Goal: Transaction & Acquisition: Purchase product/service

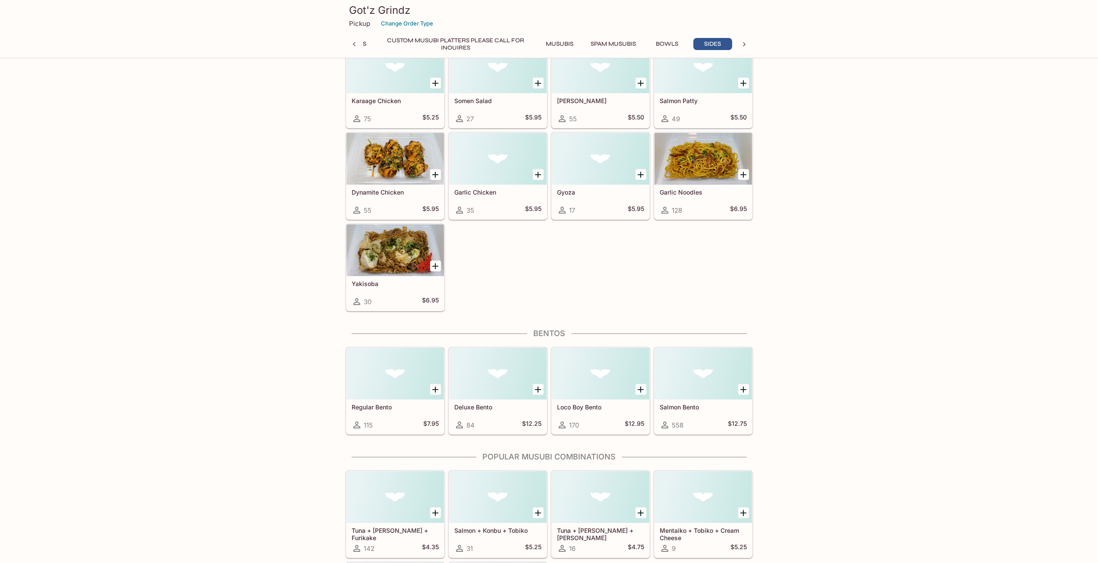
scroll to position [1884, 0]
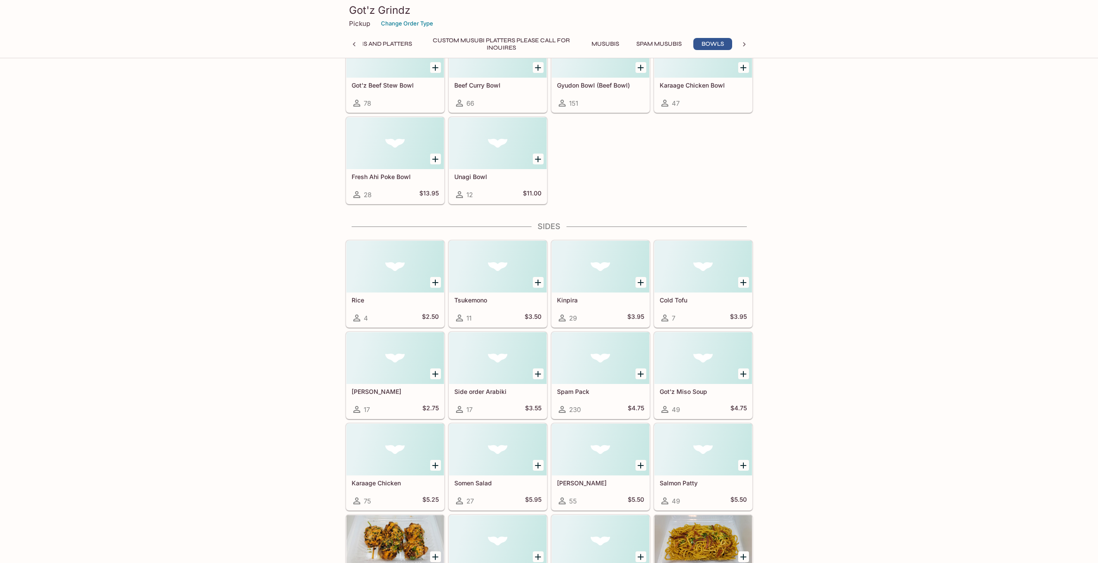
scroll to position [1530, 0]
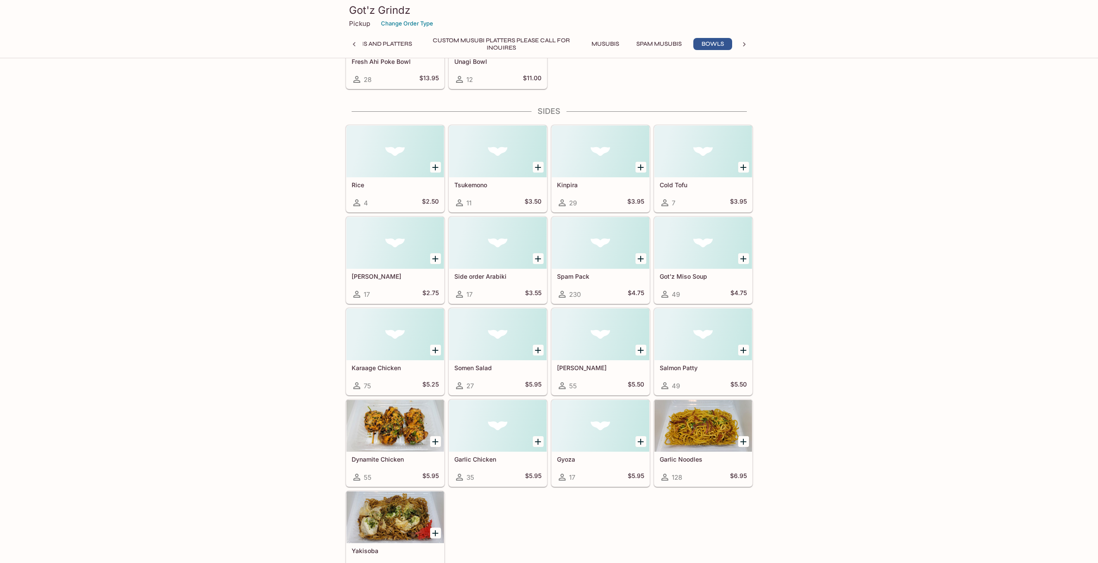
click at [595, 245] on div at bounding box center [601, 243] width 98 height 52
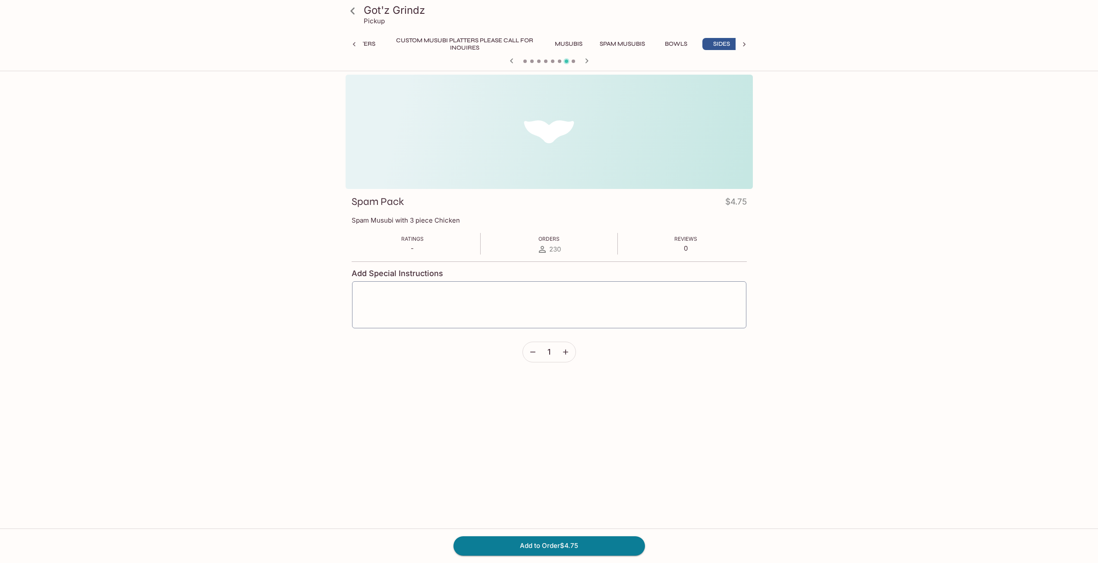
scroll to position [0, 134]
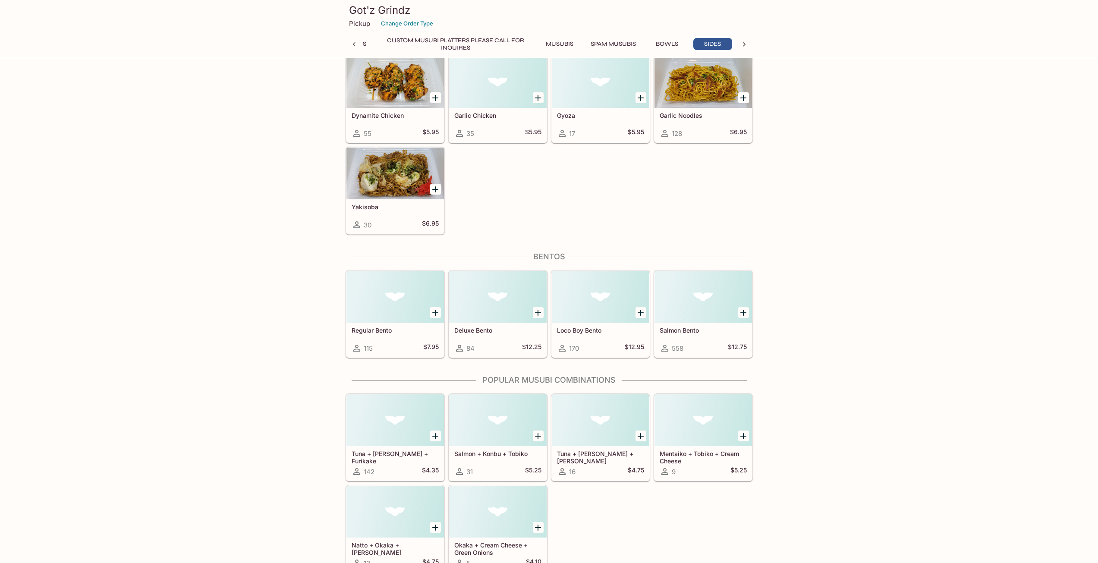
scroll to position [1875, 0]
click at [399, 297] on div at bounding box center [396, 296] width 98 height 52
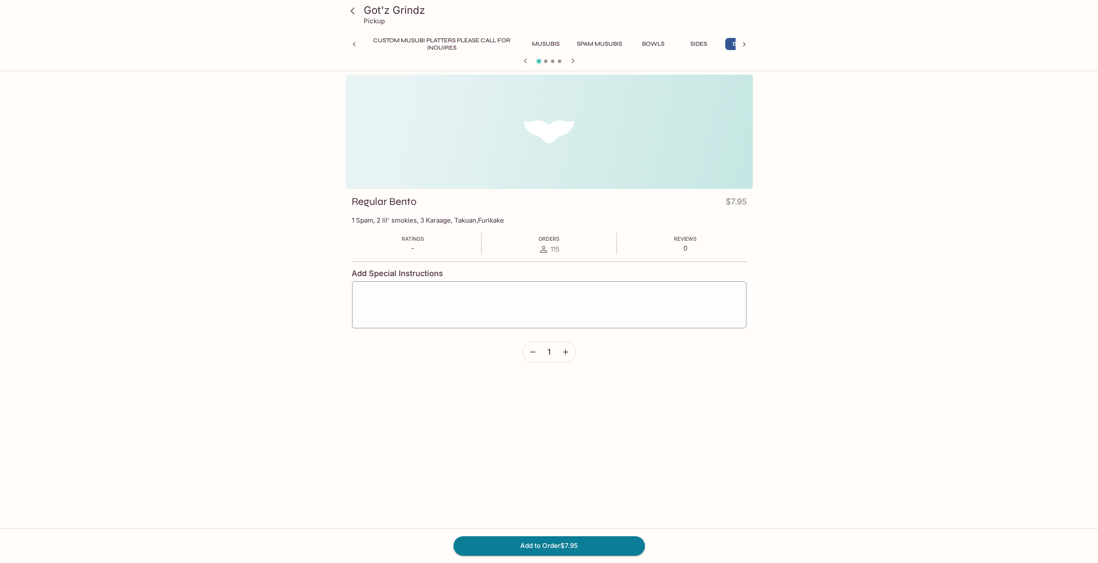
scroll to position [0, 180]
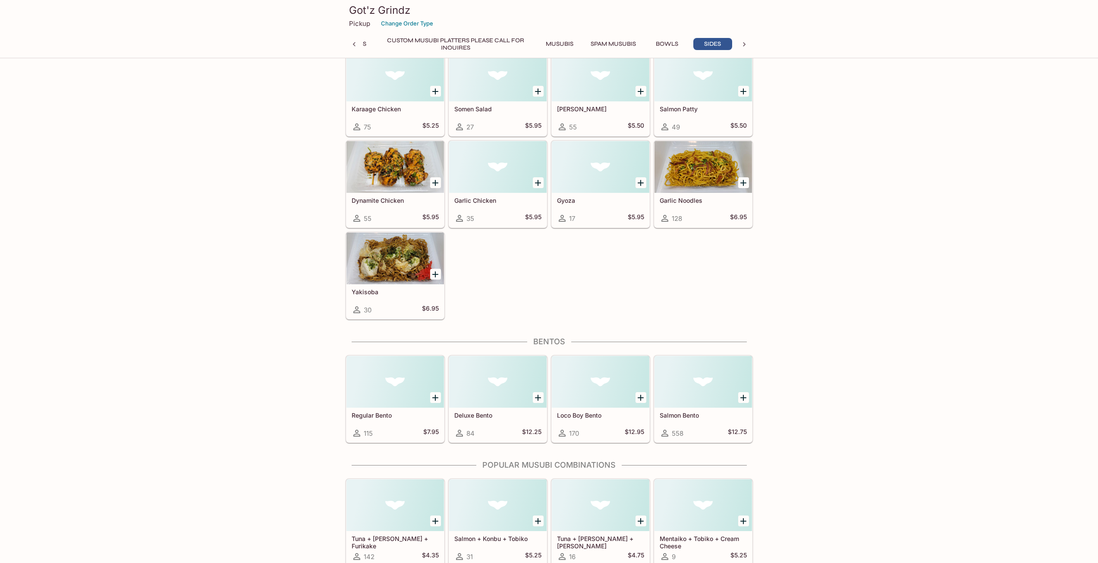
scroll to position [1884, 0]
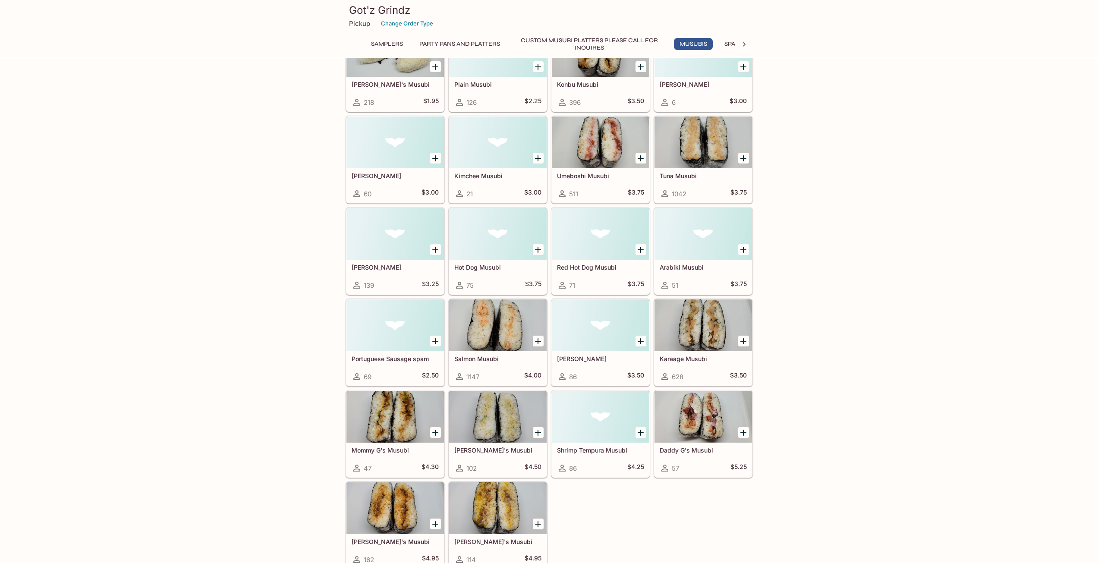
scroll to position [518, 0]
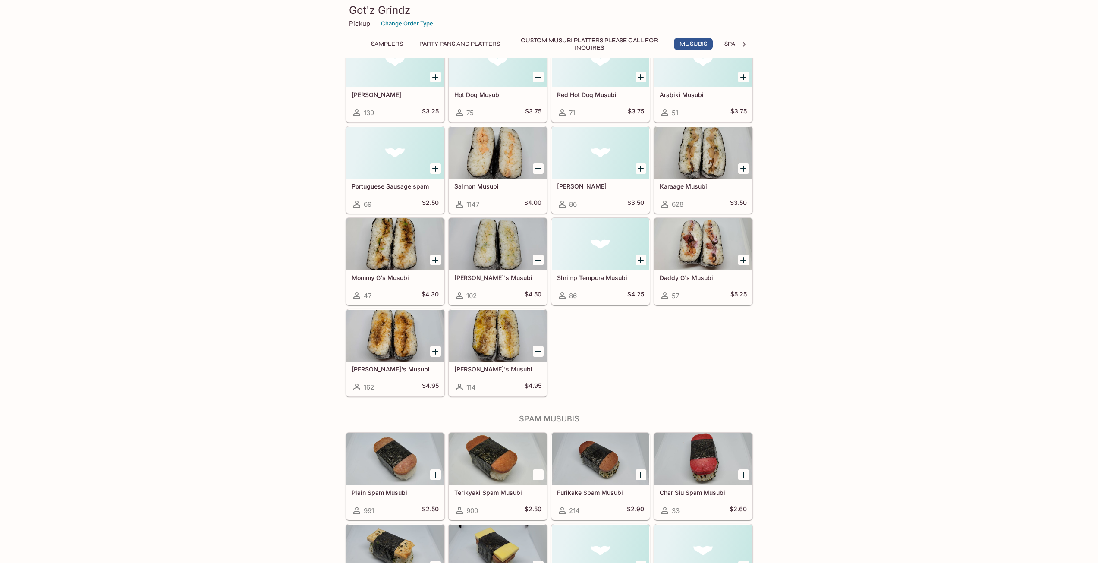
click at [390, 240] on div at bounding box center [396, 244] width 98 height 52
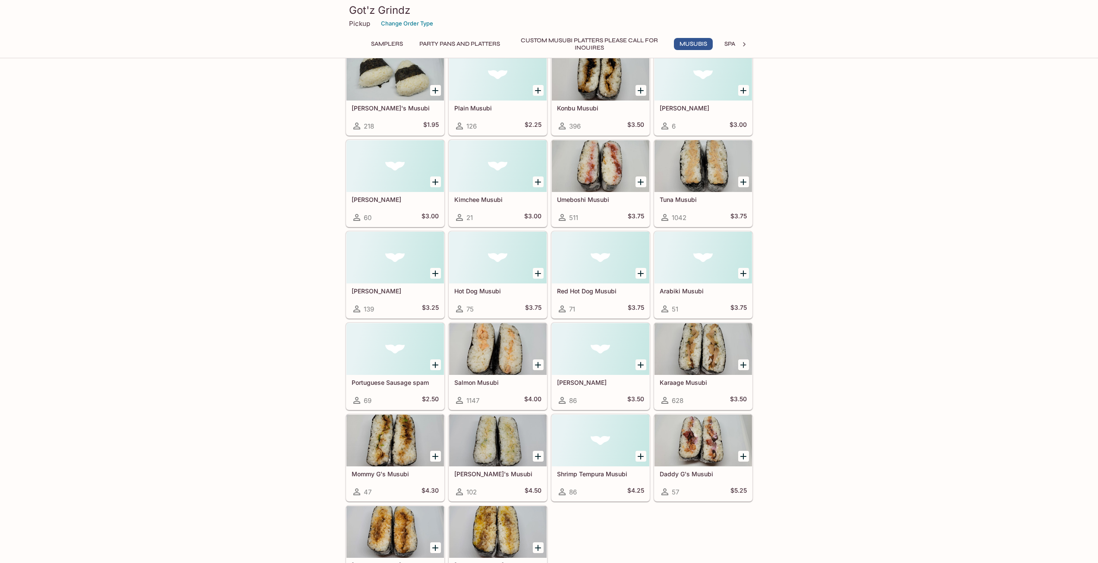
scroll to position [537, 0]
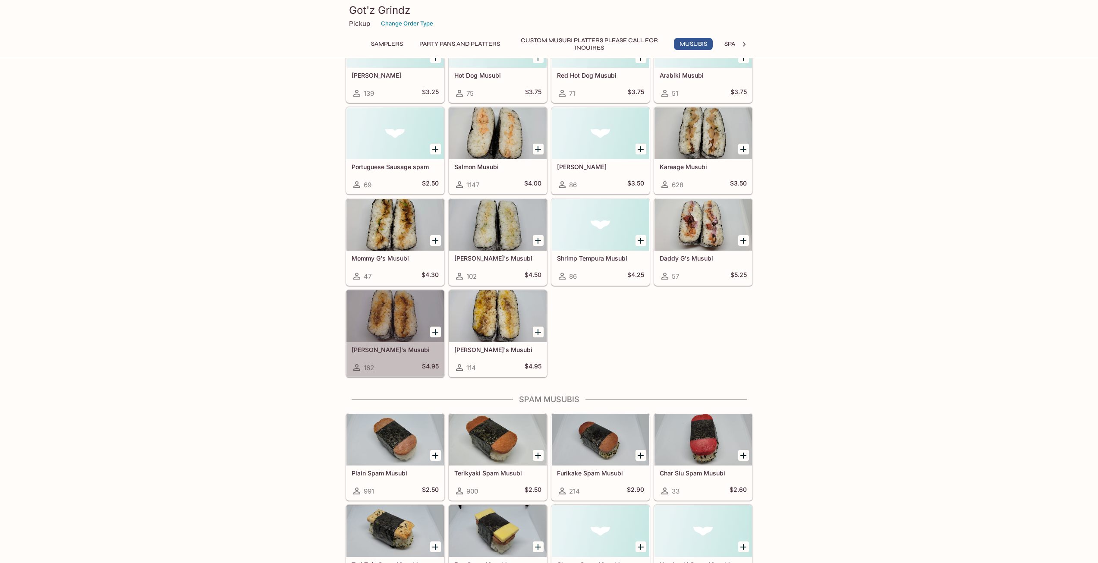
click at [390, 320] on div at bounding box center [396, 316] width 98 height 52
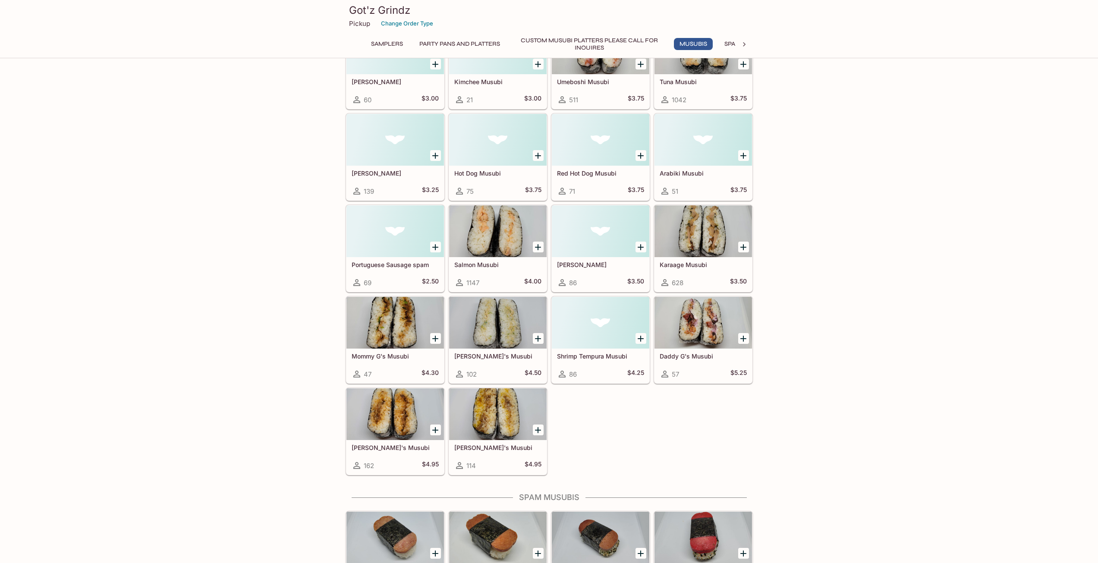
scroll to position [494, 0]
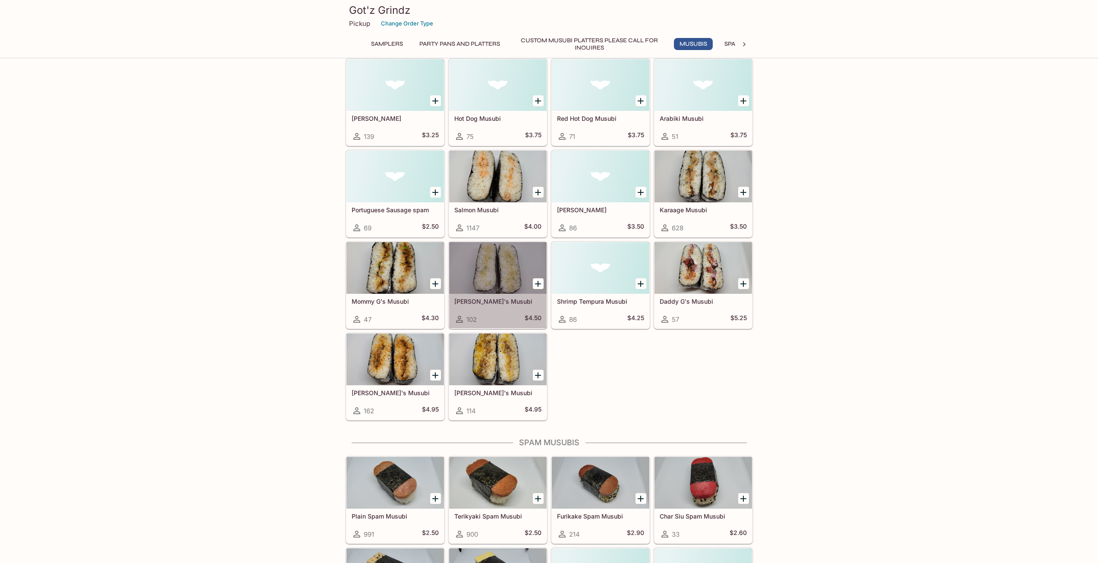
click at [494, 266] on div at bounding box center [498, 268] width 98 height 52
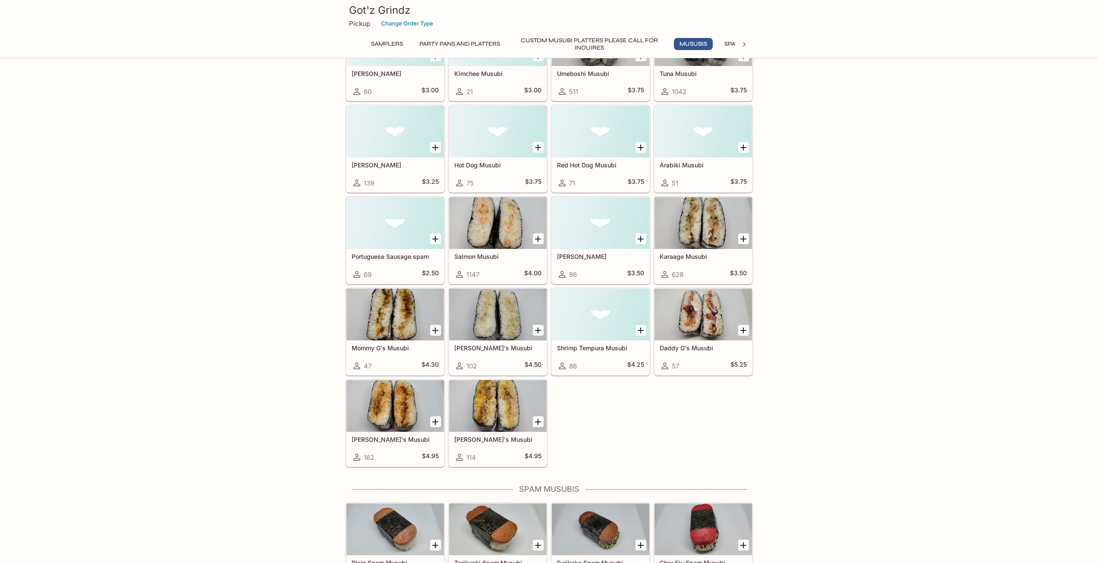
scroll to position [537, 0]
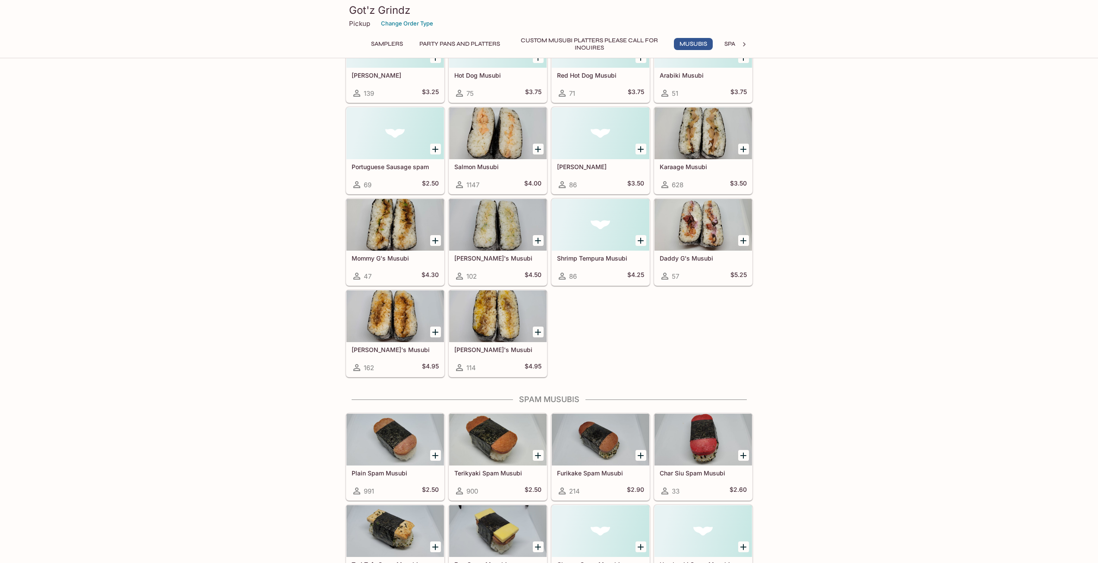
click at [509, 316] on div at bounding box center [498, 316] width 98 height 52
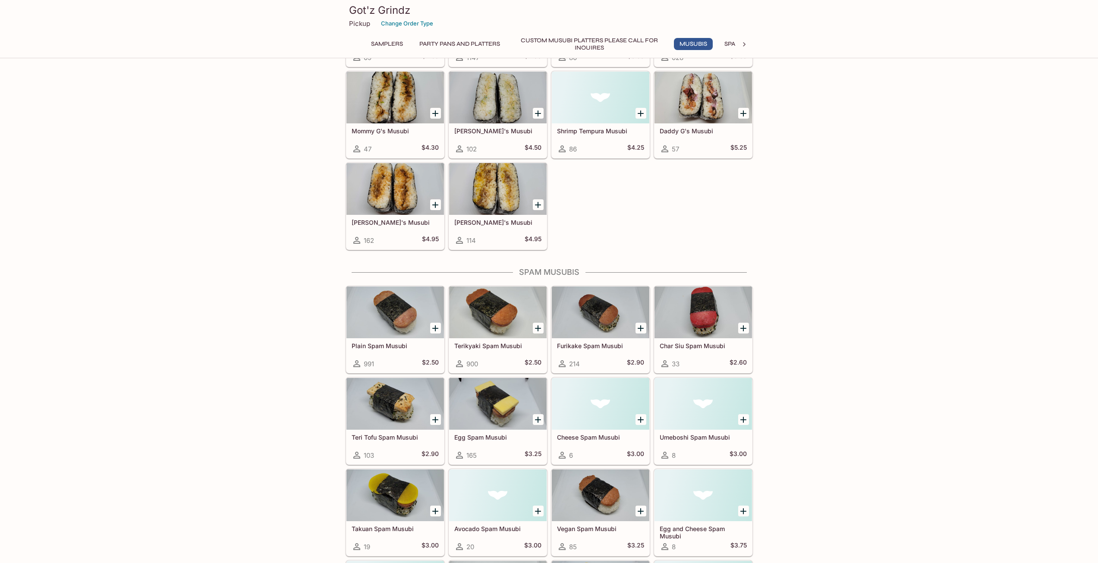
scroll to position [667, 0]
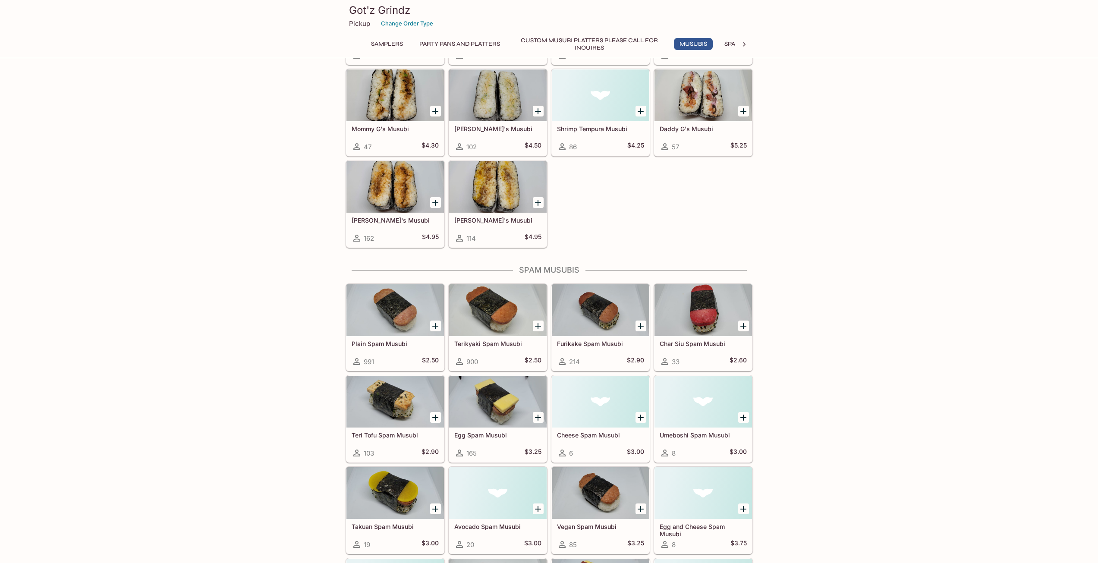
click at [698, 88] on div at bounding box center [704, 95] width 98 height 52
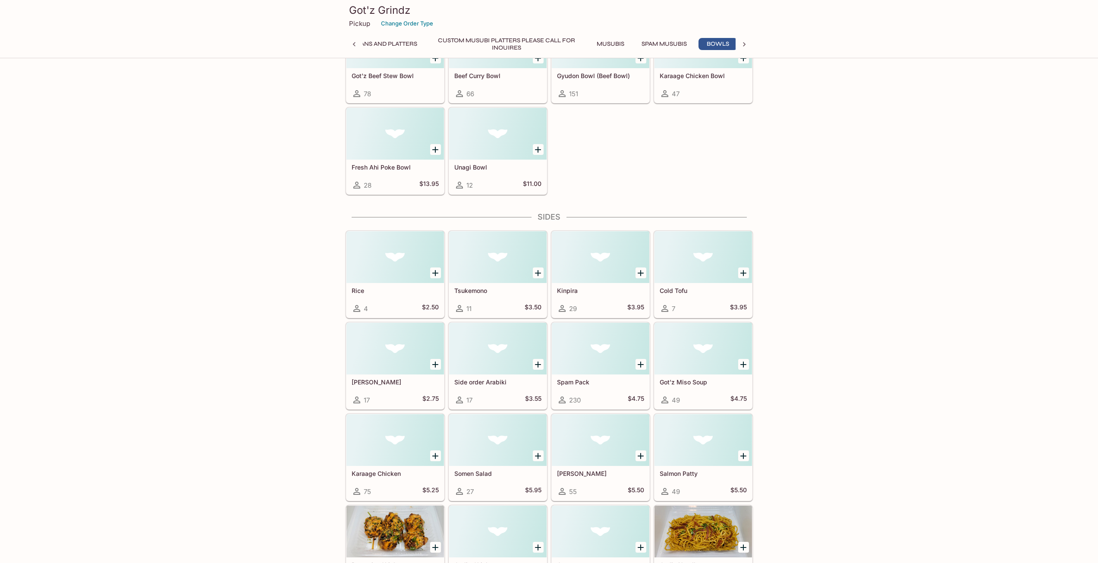
scroll to position [0, 88]
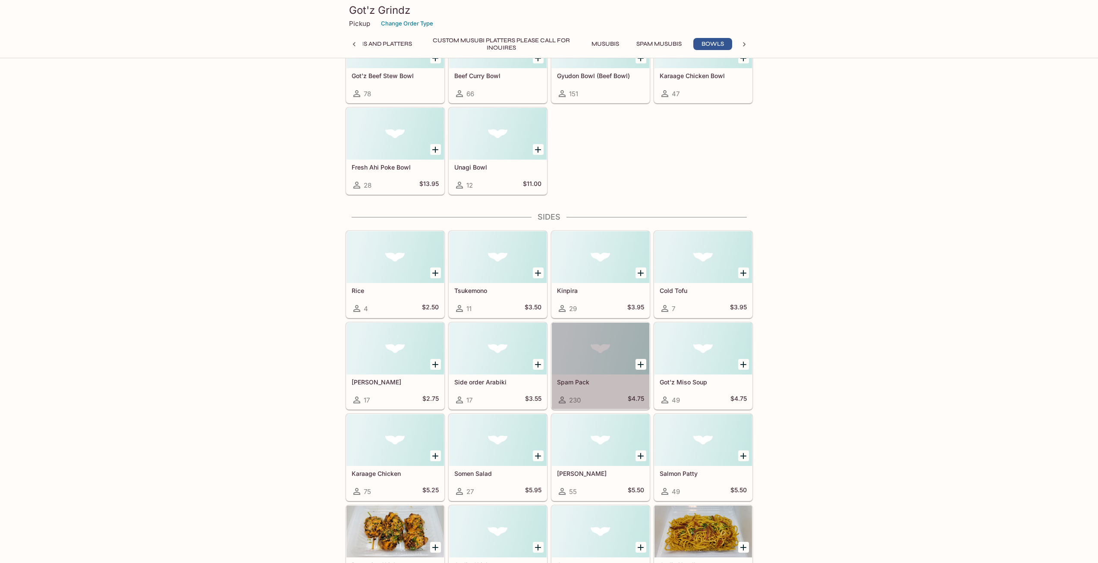
click at [590, 345] on div at bounding box center [601, 349] width 98 height 52
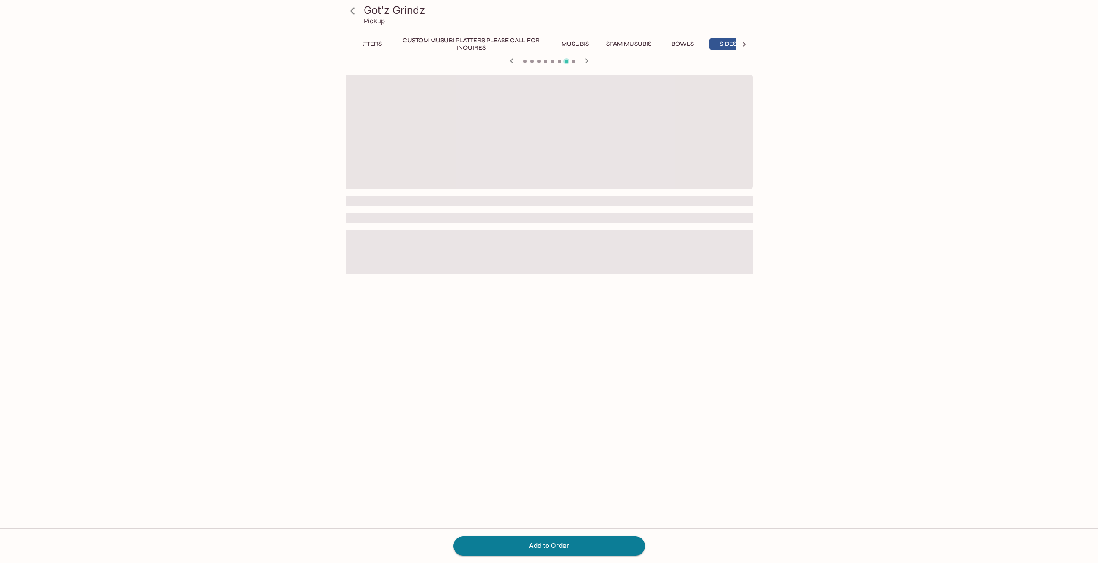
scroll to position [0, 134]
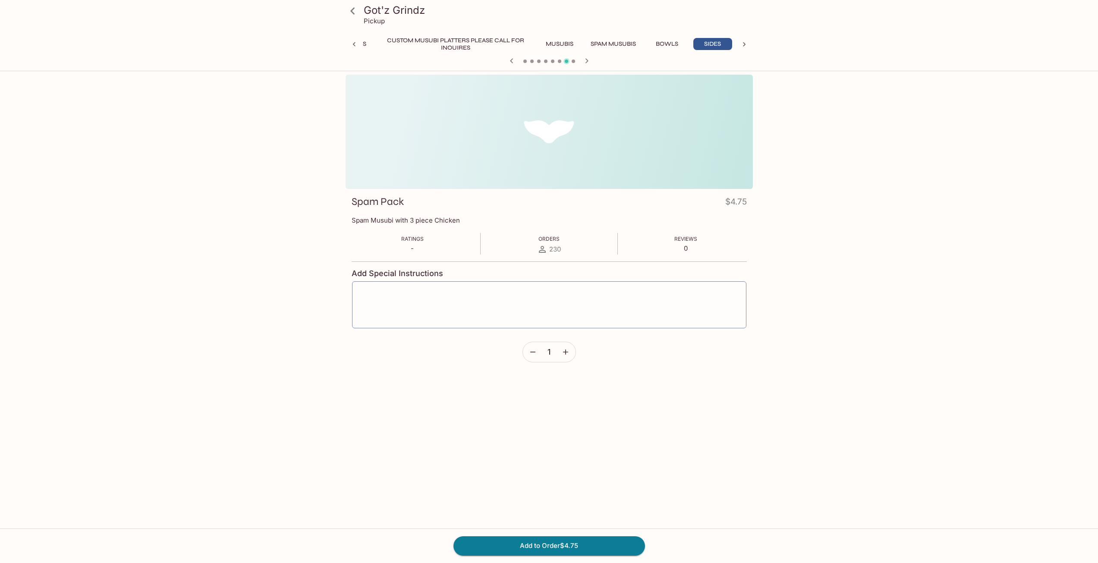
click at [562, 350] on icon "button" at bounding box center [566, 352] width 9 height 9
click at [564, 349] on icon "button" at bounding box center [566, 352] width 9 height 9
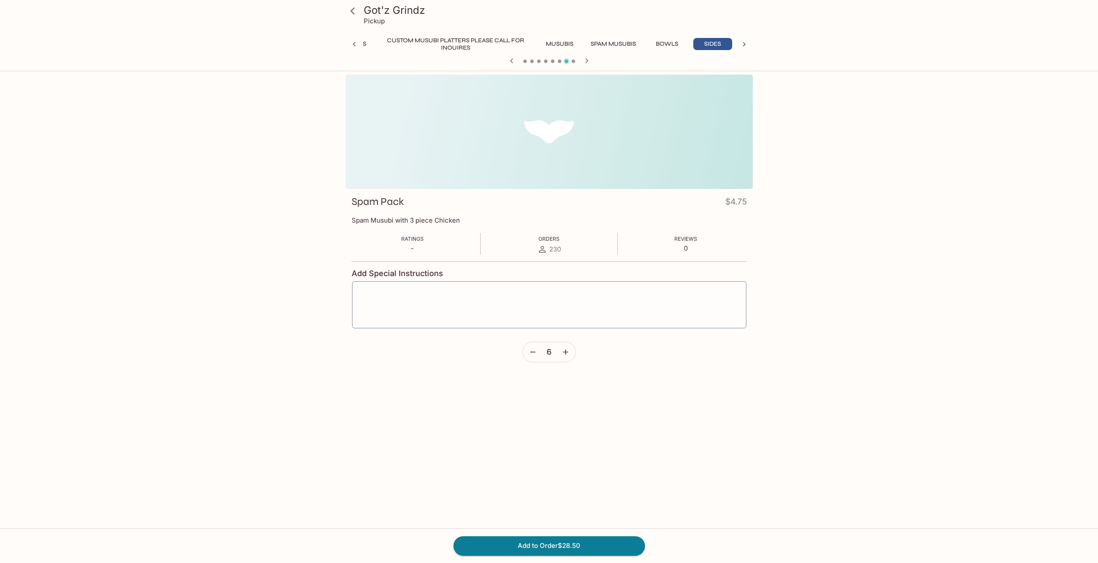
click at [564, 349] on icon "button" at bounding box center [566, 352] width 9 height 9
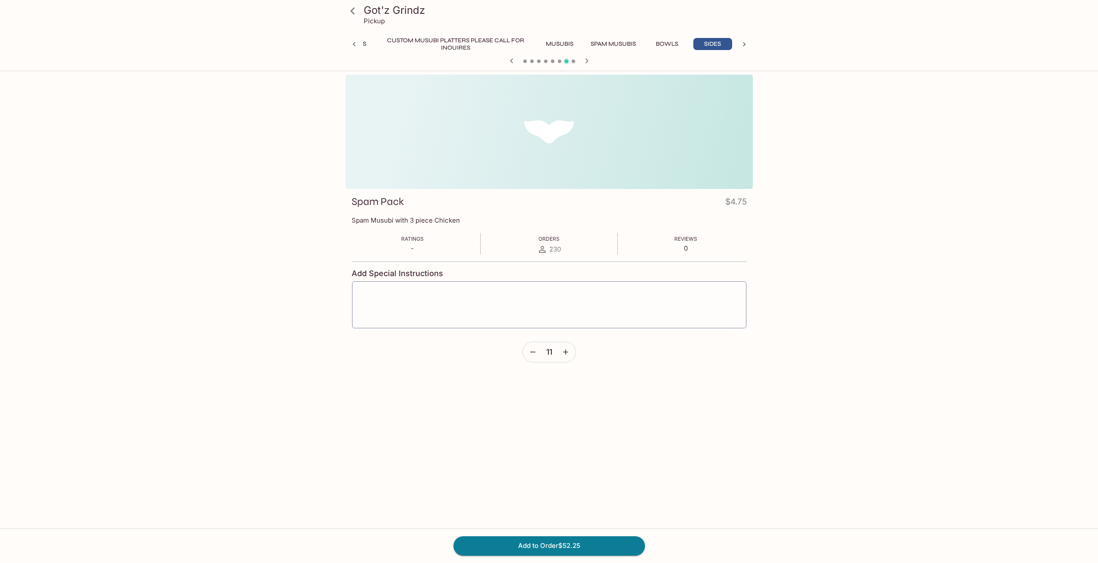
click at [564, 349] on icon "button" at bounding box center [566, 352] width 9 height 9
click at [554, 543] on button "Add to Order $71.25" at bounding box center [550, 545] width 192 height 19
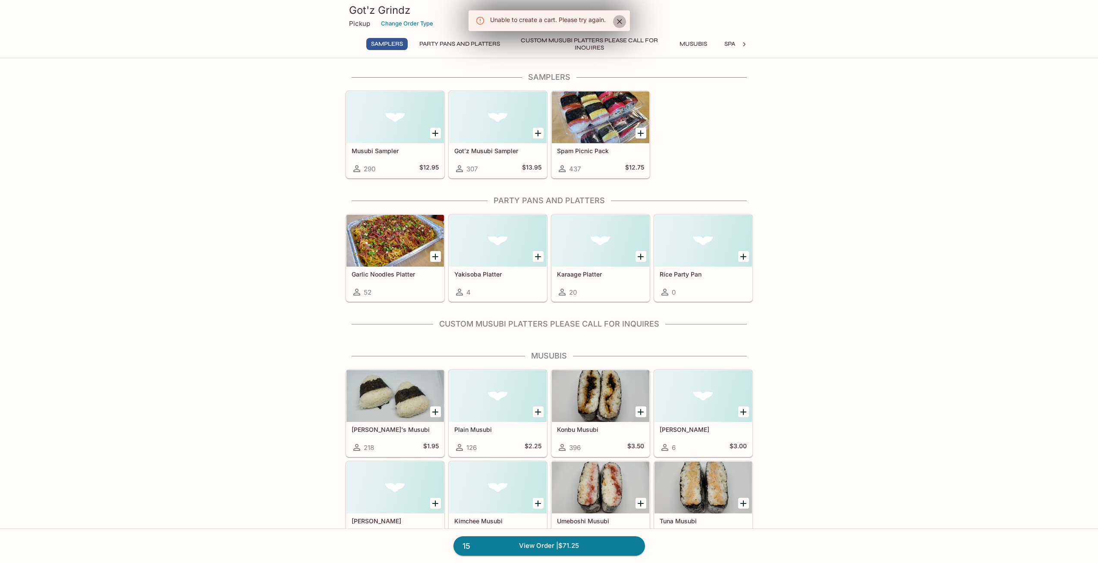
click at [618, 21] on icon "Close" at bounding box center [619, 21] width 9 height 9
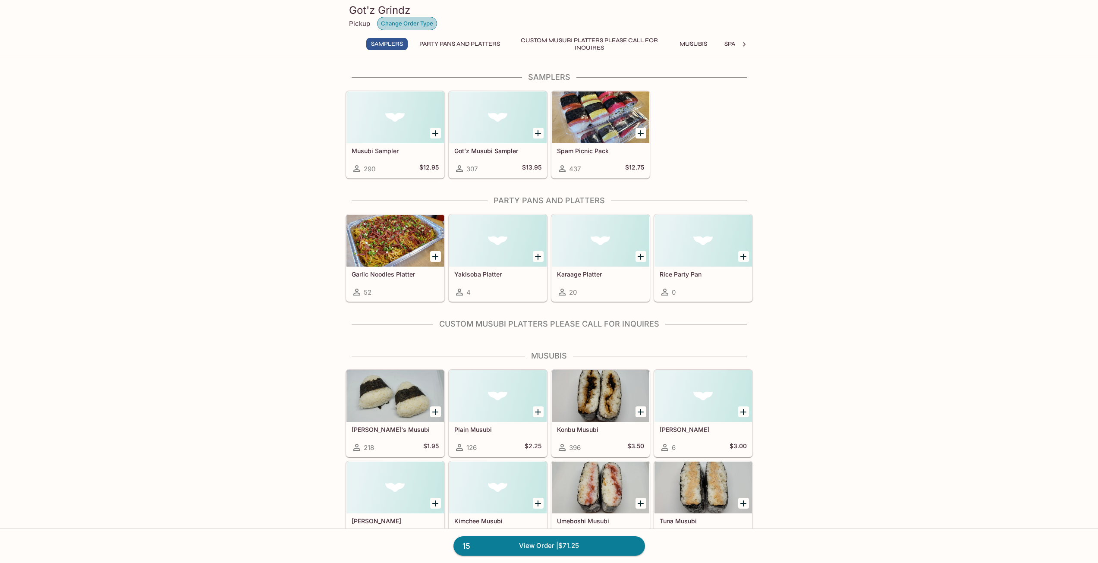
click at [410, 22] on button "Change Order Type" at bounding box center [407, 23] width 60 height 13
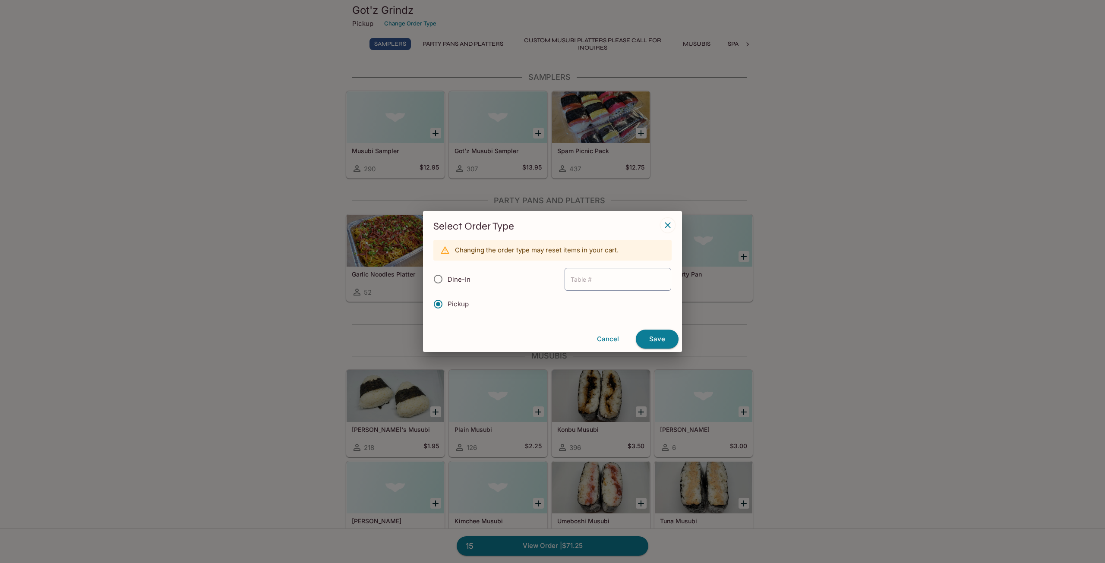
click at [669, 226] on icon "button" at bounding box center [668, 225] width 6 height 6
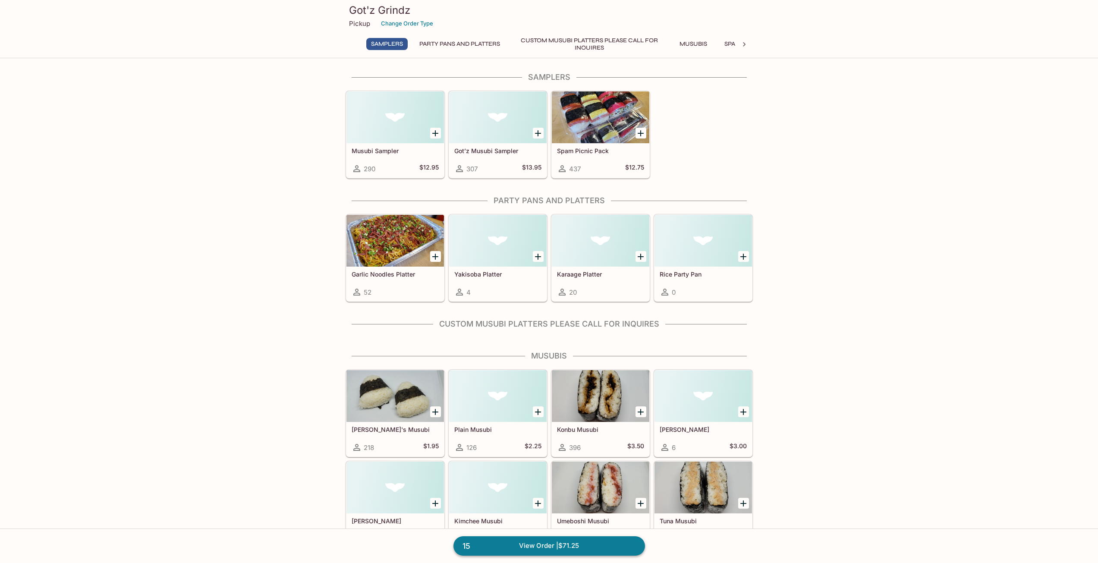
click at [554, 546] on link "15 View Order | $71.25" at bounding box center [550, 545] width 192 height 19
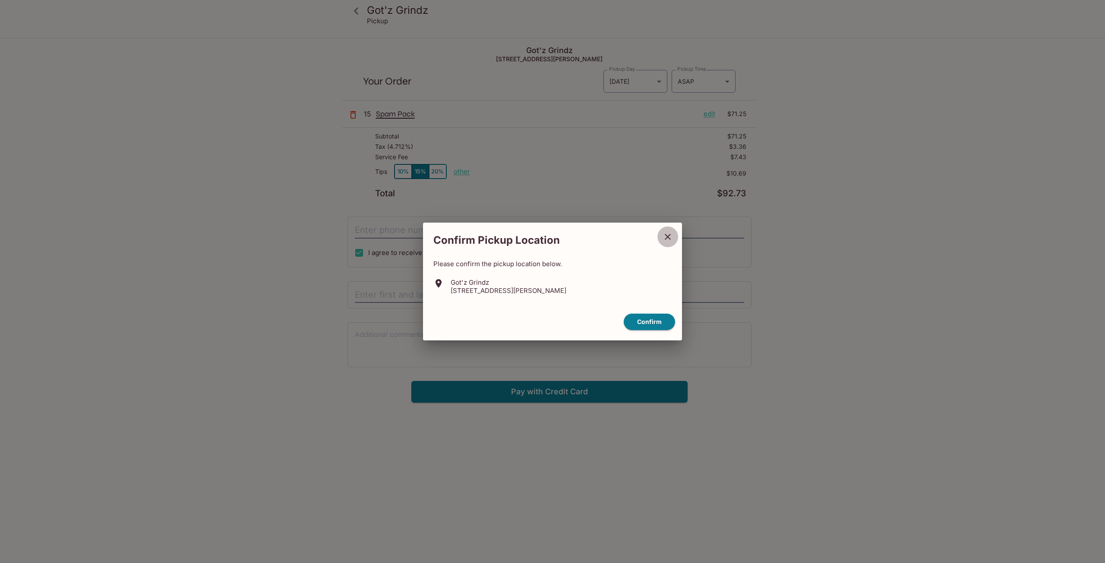
click at [664, 234] on icon "close" at bounding box center [668, 237] width 10 height 10
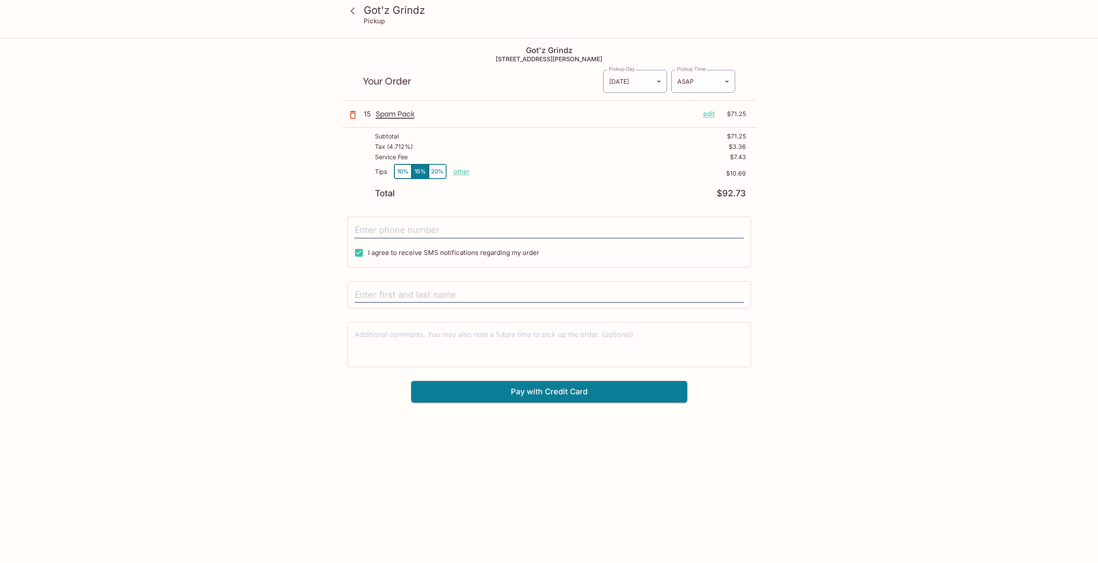
click at [351, 10] on icon at bounding box center [352, 10] width 4 height 7
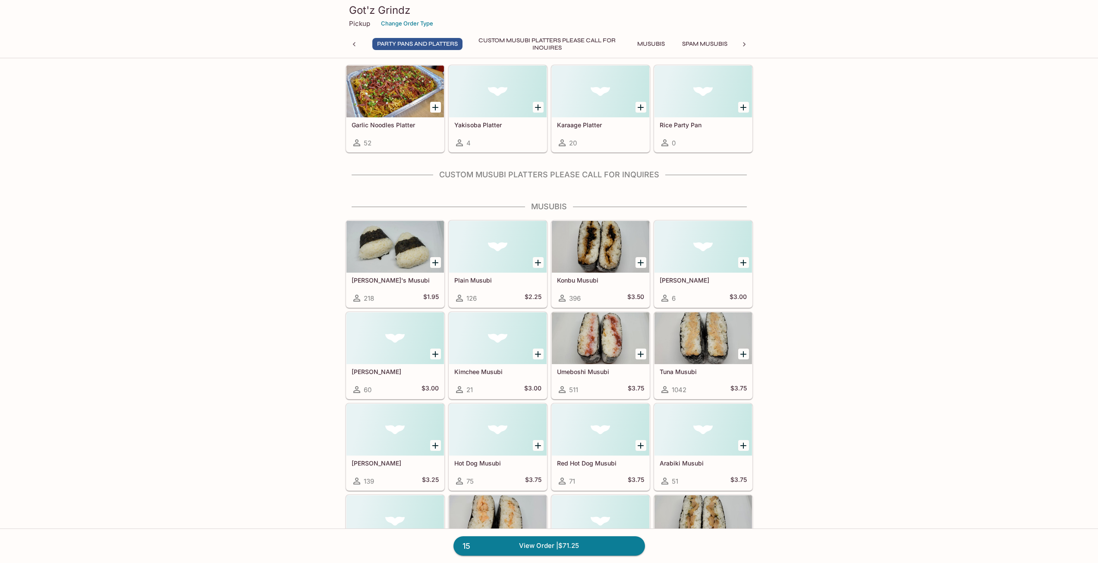
scroll to position [129, 0]
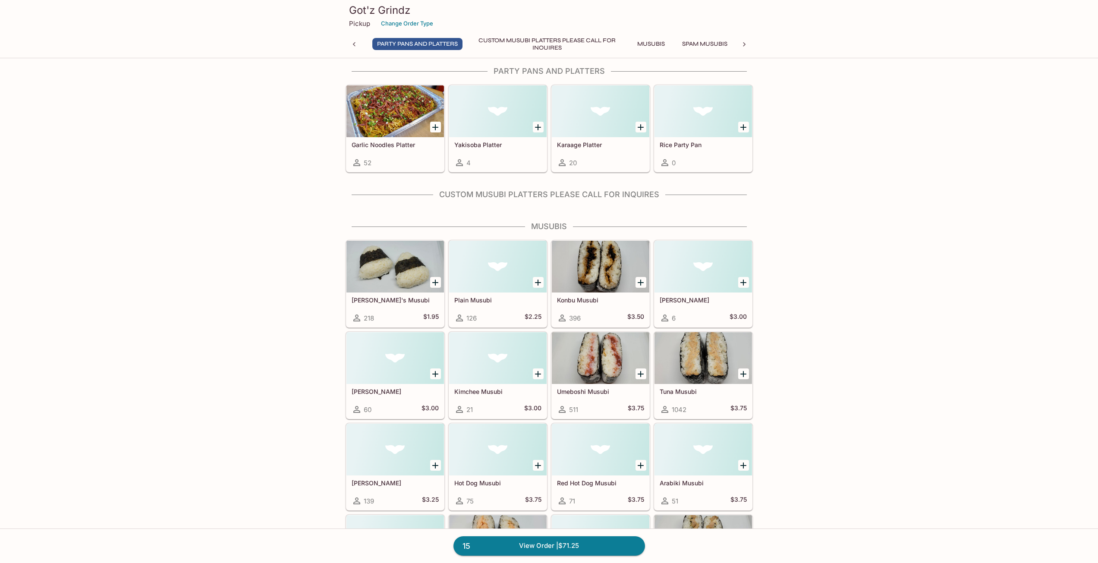
click at [697, 266] on div at bounding box center [704, 267] width 98 height 52
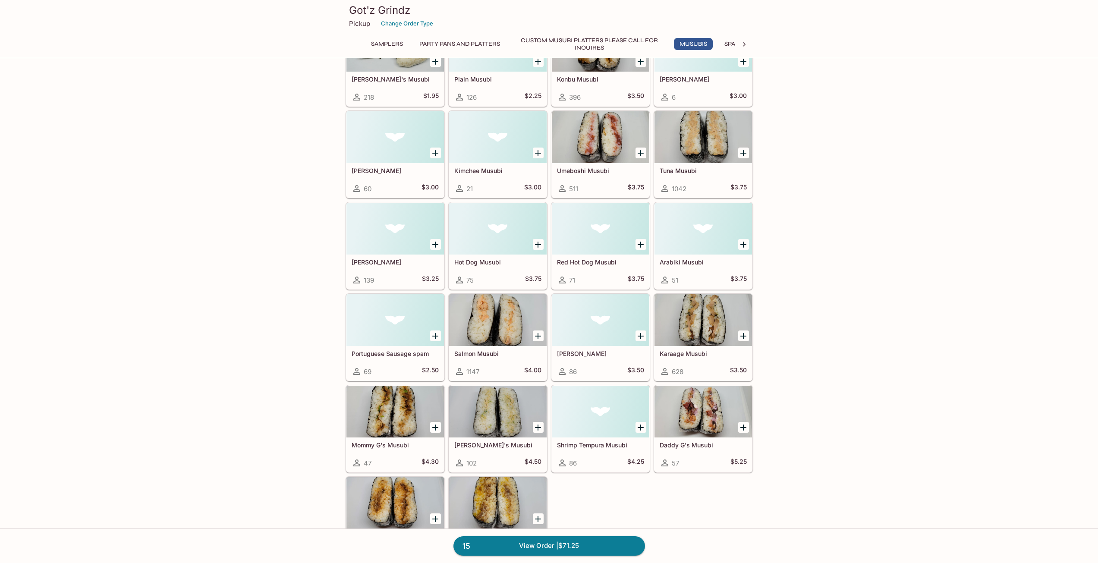
scroll to position [451, 0]
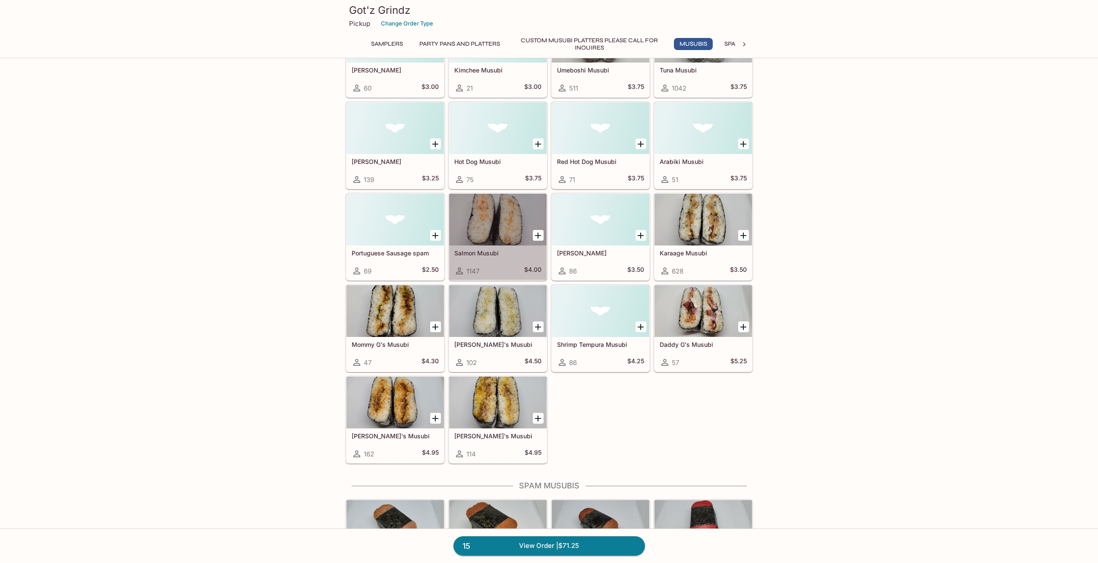
click at [486, 211] on div at bounding box center [498, 220] width 98 height 52
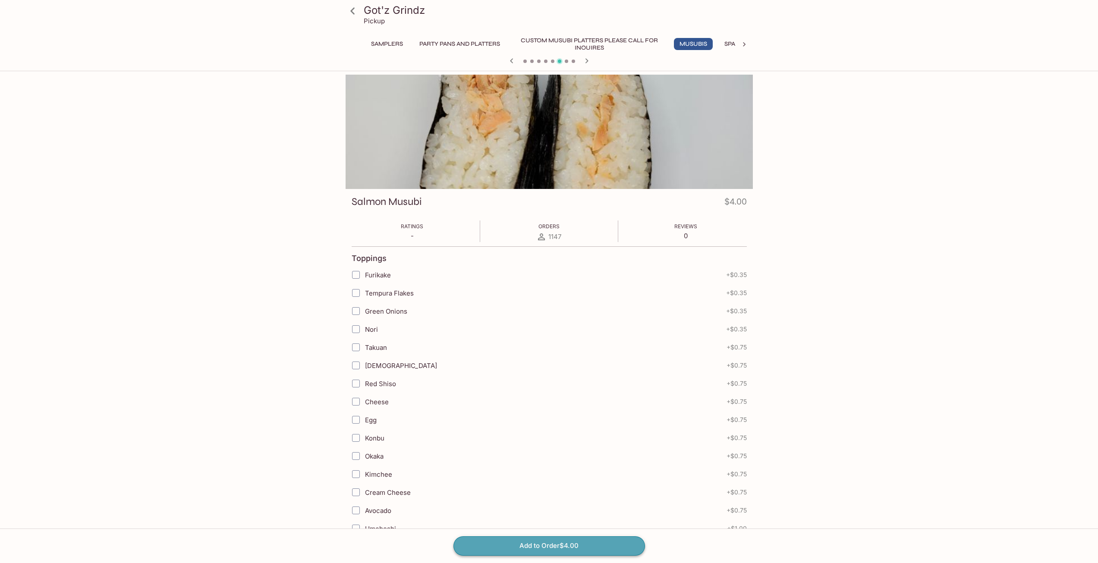
click at [561, 548] on button "Add to Order $4.00" at bounding box center [550, 545] width 192 height 19
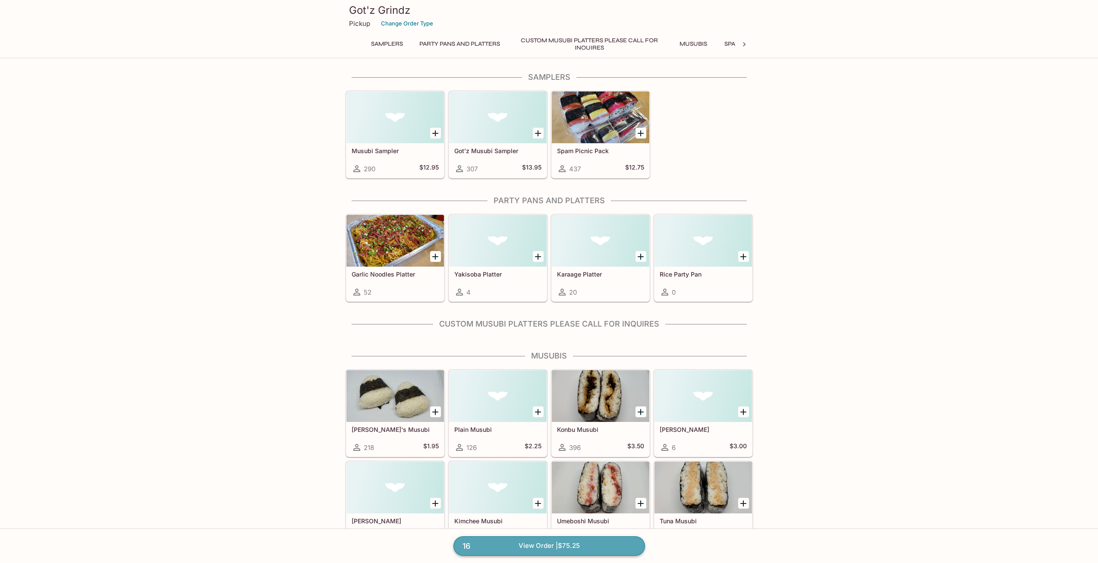
click at [567, 547] on link "16 View Order | $75.25" at bounding box center [550, 545] width 192 height 19
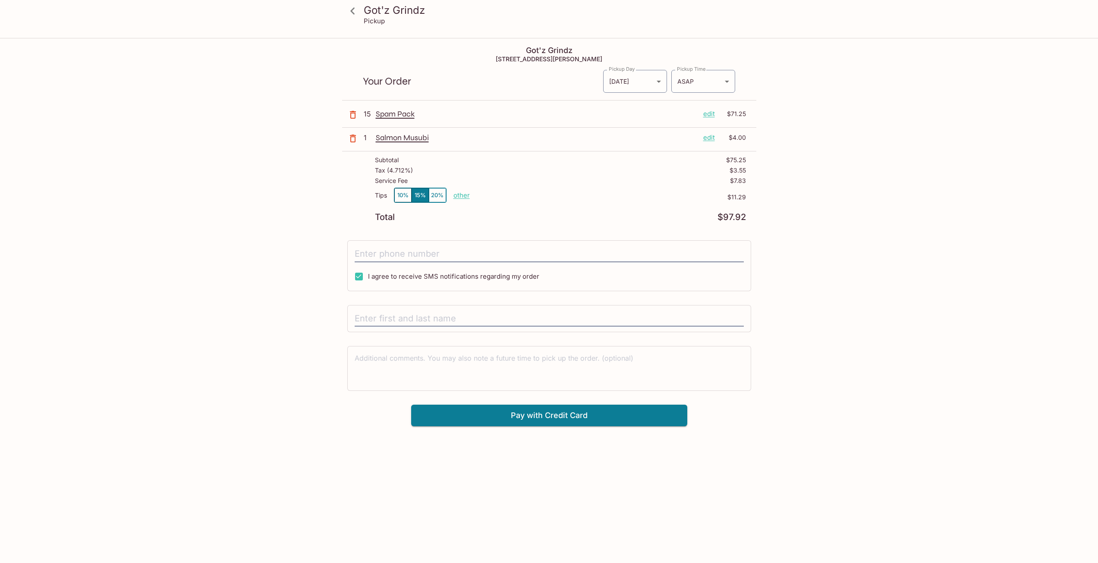
click at [365, 138] on p "1" at bounding box center [368, 137] width 9 height 9
click at [704, 137] on p "edit" at bounding box center [710, 137] width 12 height 9
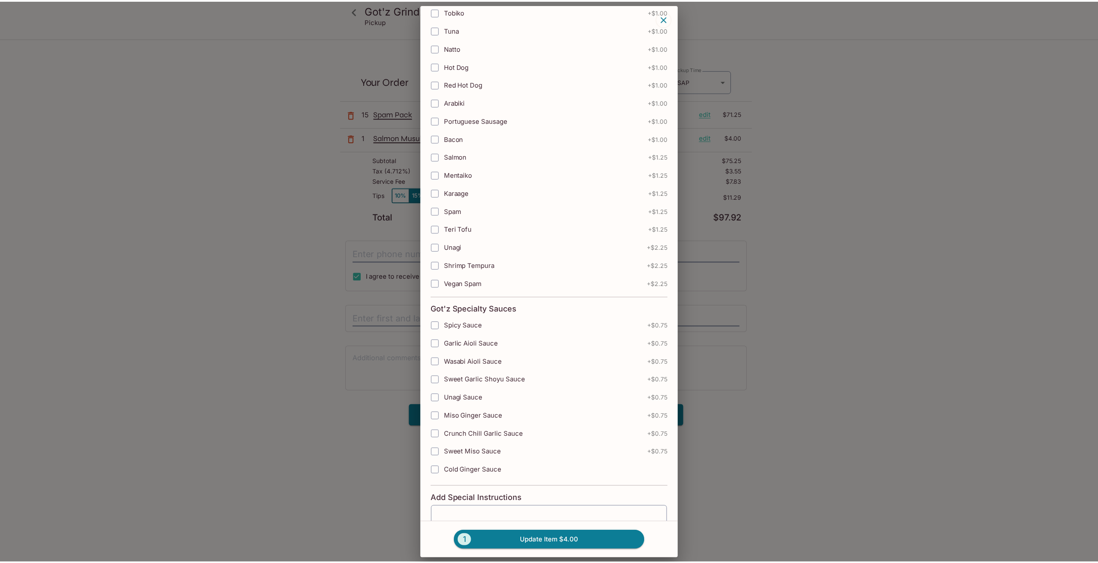
scroll to position [451, 0]
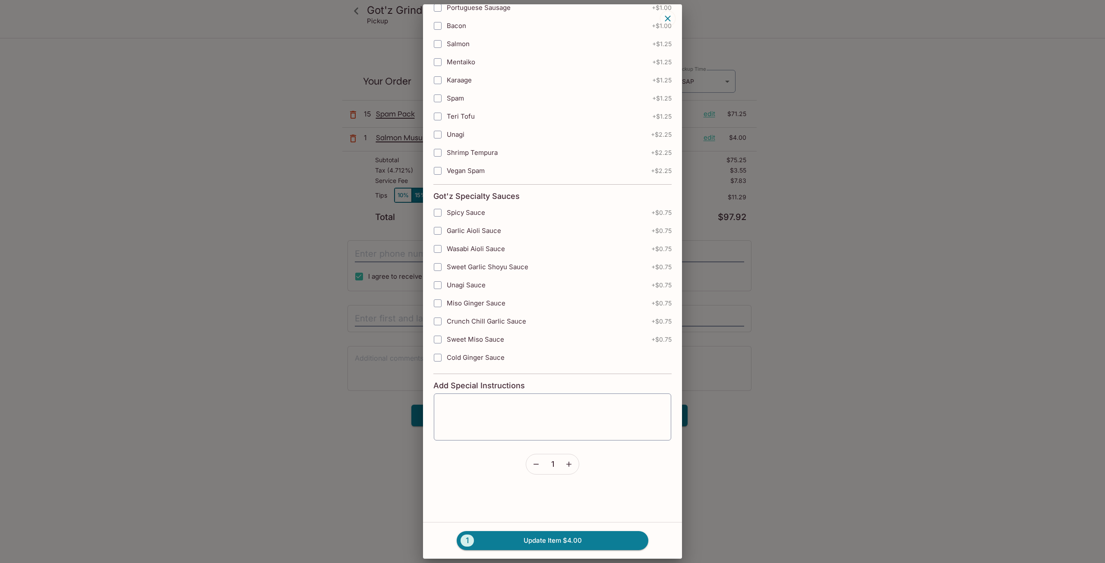
click at [565, 466] on icon "button" at bounding box center [569, 464] width 9 height 9
click at [538, 540] on button "5 Update Item $20.00" at bounding box center [553, 540] width 192 height 19
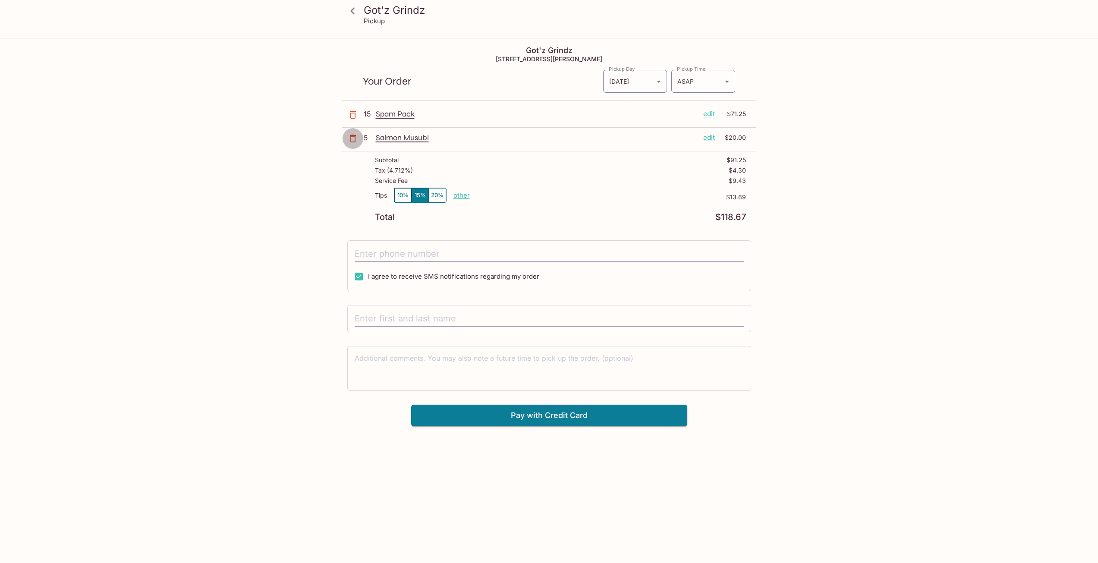
click at [350, 139] on icon "button" at bounding box center [353, 138] width 10 height 10
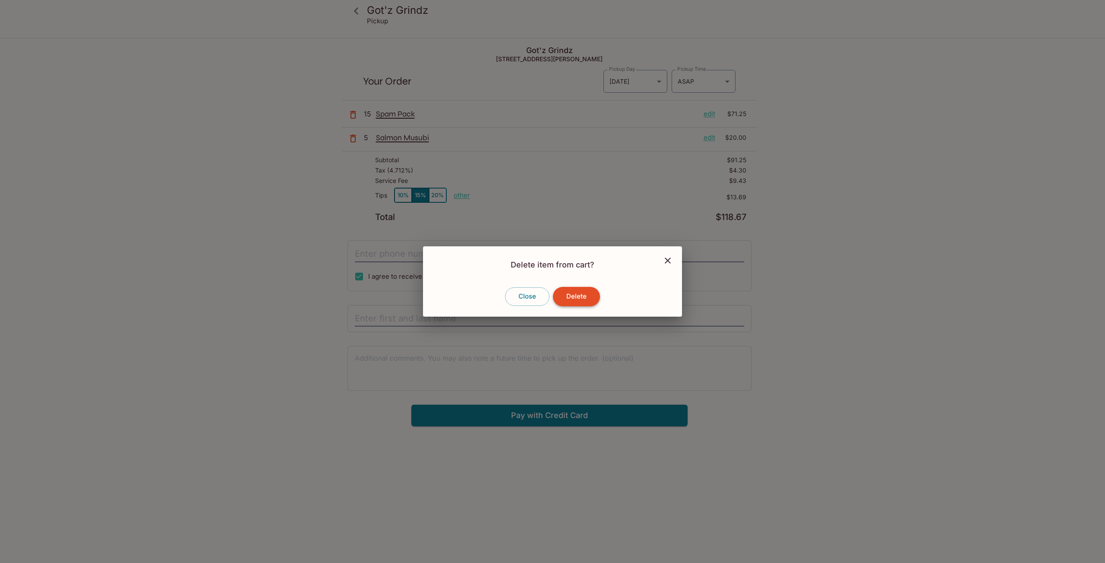
click at [584, 296] on button "Delete" at bounding box center [576, 296] width 47 height 19
